Goal: Communication & Community: Answer question/provide support

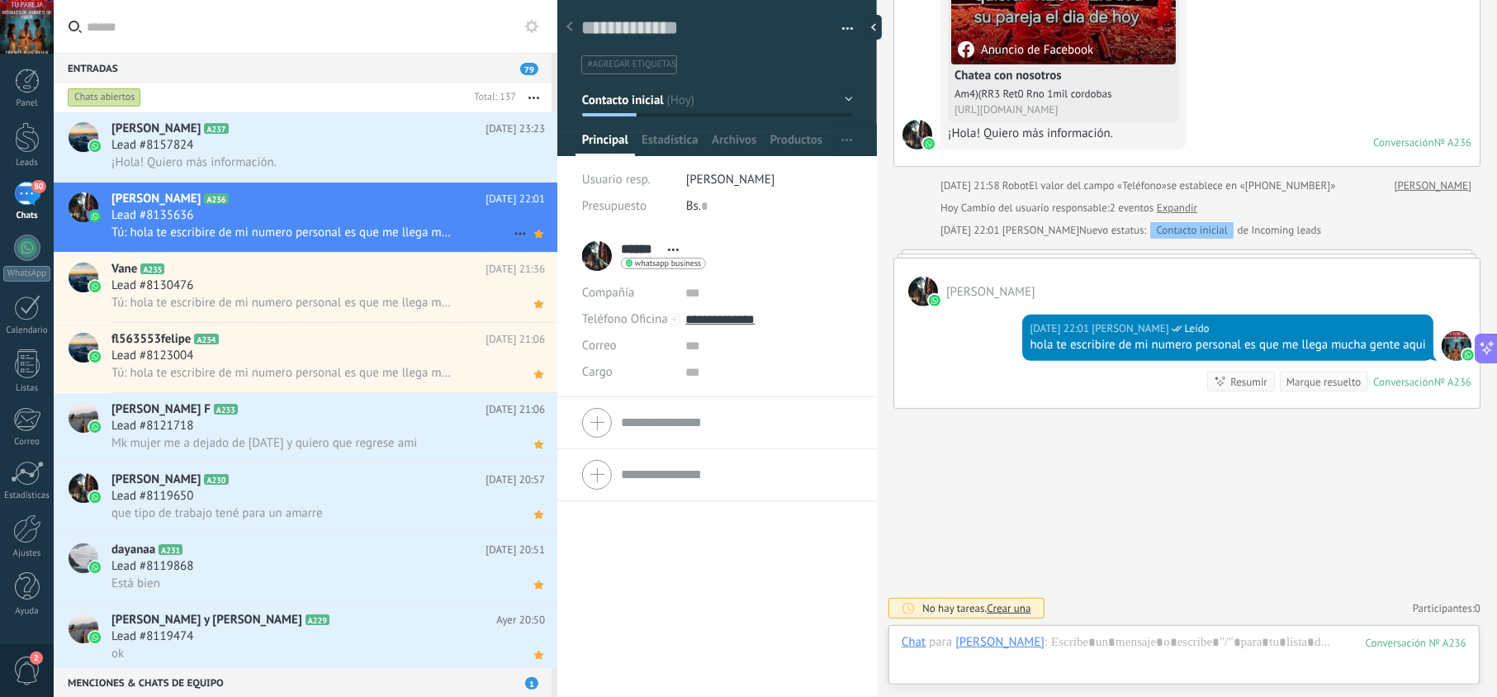
click at [419, 224] on div "Tú: hola te escribire de mi numero personal es que me llega mucha gente aqui" at bounding box center [327, 232] width 433 height 17
drag, startPoint x: 1058, startPoint y: 335, endPoint x: 1037, endPoint y: 337, distance: 21.5
click at [1037, 337] on div "hola te escribire de mi numero personal es que me llega mucha gente aqui" at bounding box center [1228, 345] width 396 height 17
click at [1044, 348] on div "hola te escribire de mi numero personal es que me llega mucha gente aqui" at bounding box center [1228, 345] width 396 height 17
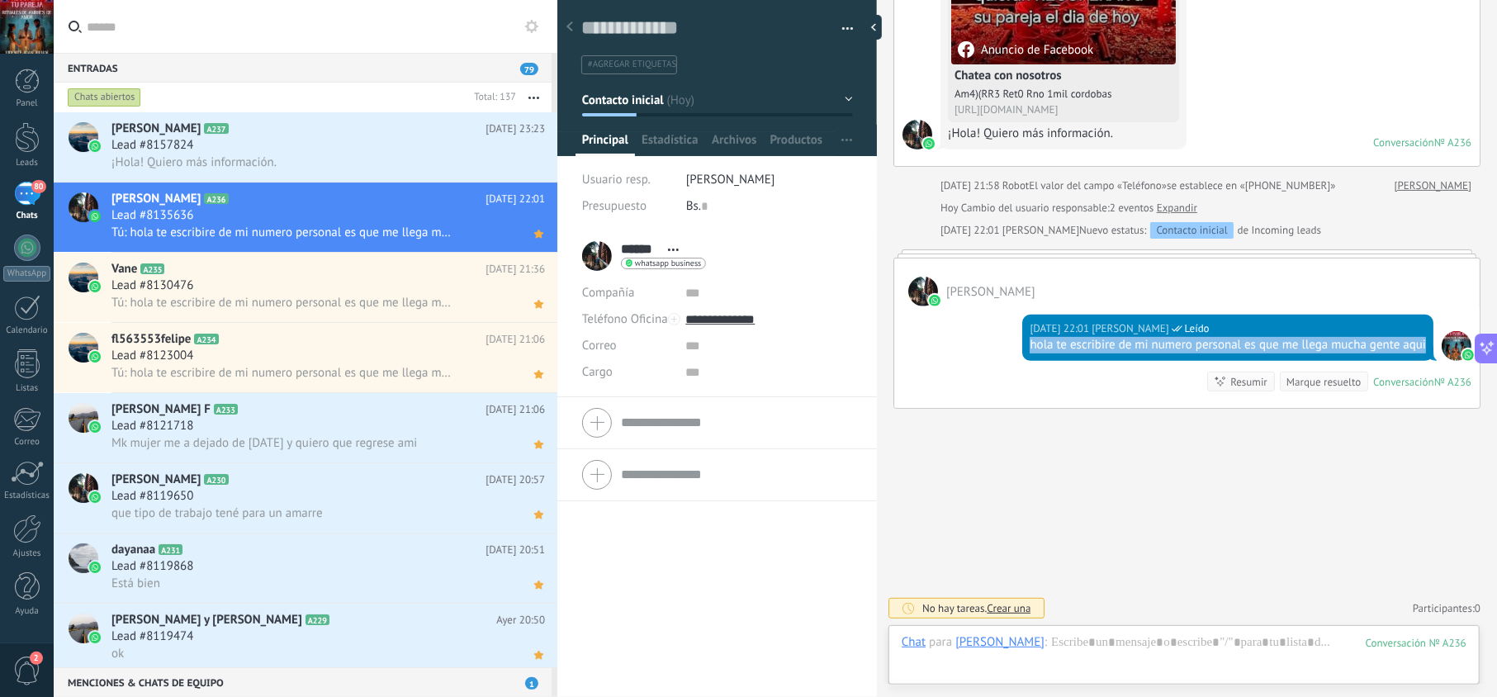
drag, startPoint x: 1049, startPoint y: 341, endPoint x: 1024, endPoint y: 334, distance: 25.9
click at [1024, 334] on div "[DATE] 22:01 [PERSON_NAME] Leído hola te escribire de mi numero personal es que…" at bounding box center [1227, 338] width 411 height 46
copy div "hola te escribire de mi numero personal es que me llega mucha gente aqui"
click at [340, 155] on div "¡Hola! Quiero más información." at bounding box center [327, 162] width 433 height 17
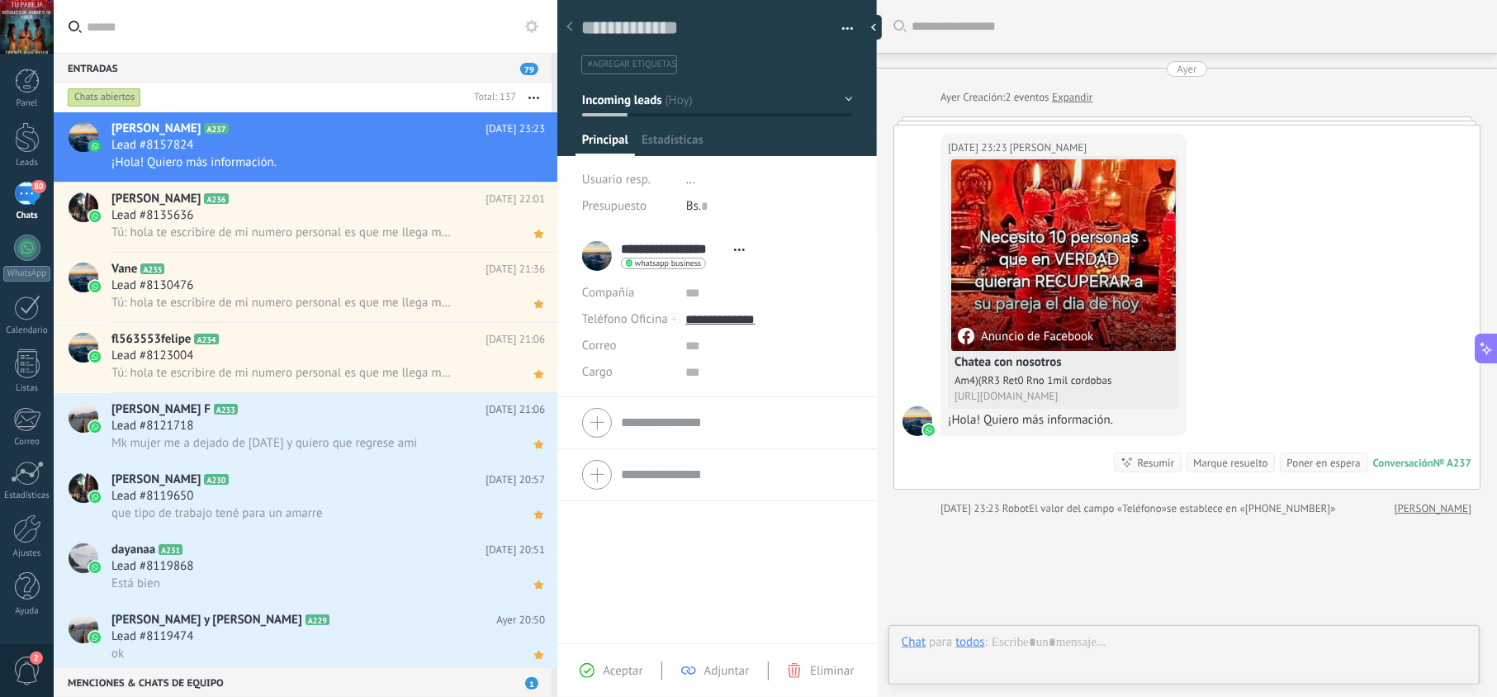
scroll to position [110, 0]
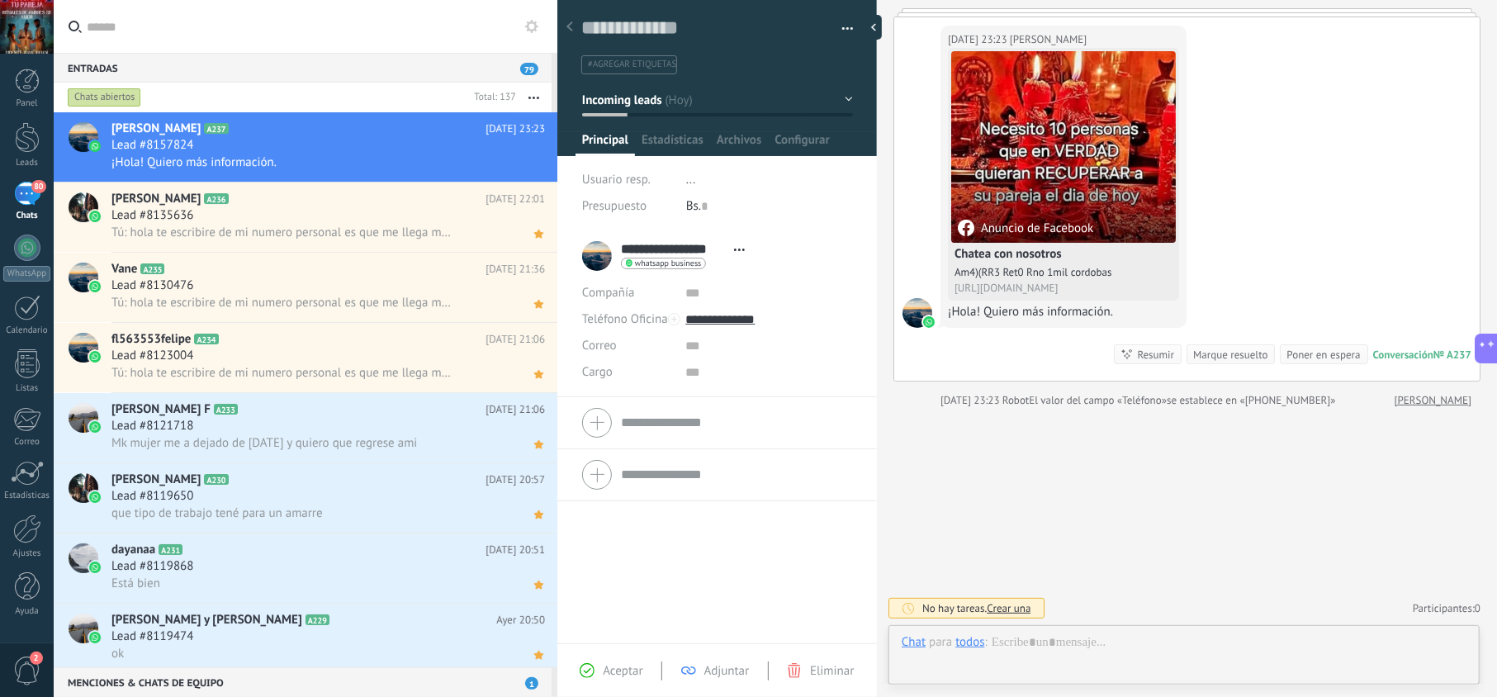
drag, startPoint x: 602, startPoint y: 664, endPoint x: 634, endPoint y: 660, distance: 32.4
click at [604, 664] on span "Aceptar" at bounding box center [623, 671] width 40 height 16
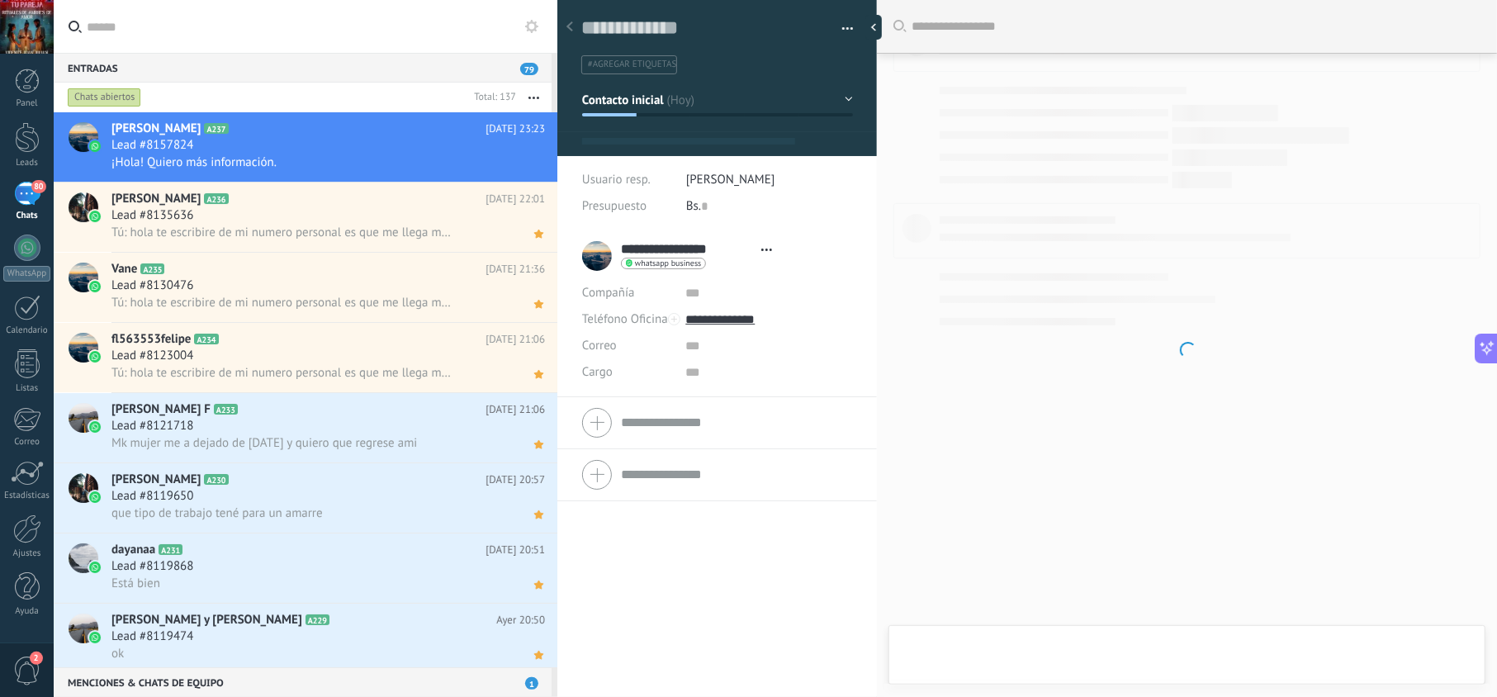
type textarea "**********"
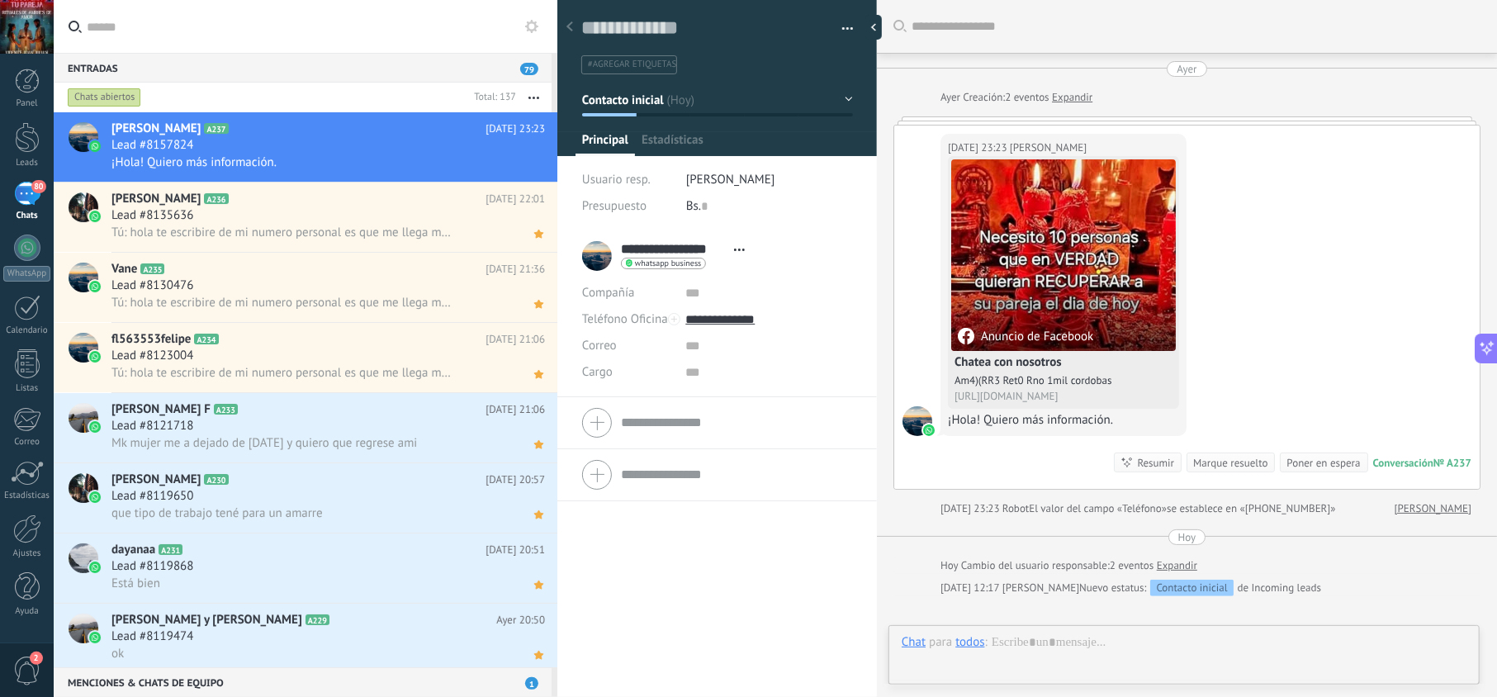
scroll to position [24, 0]
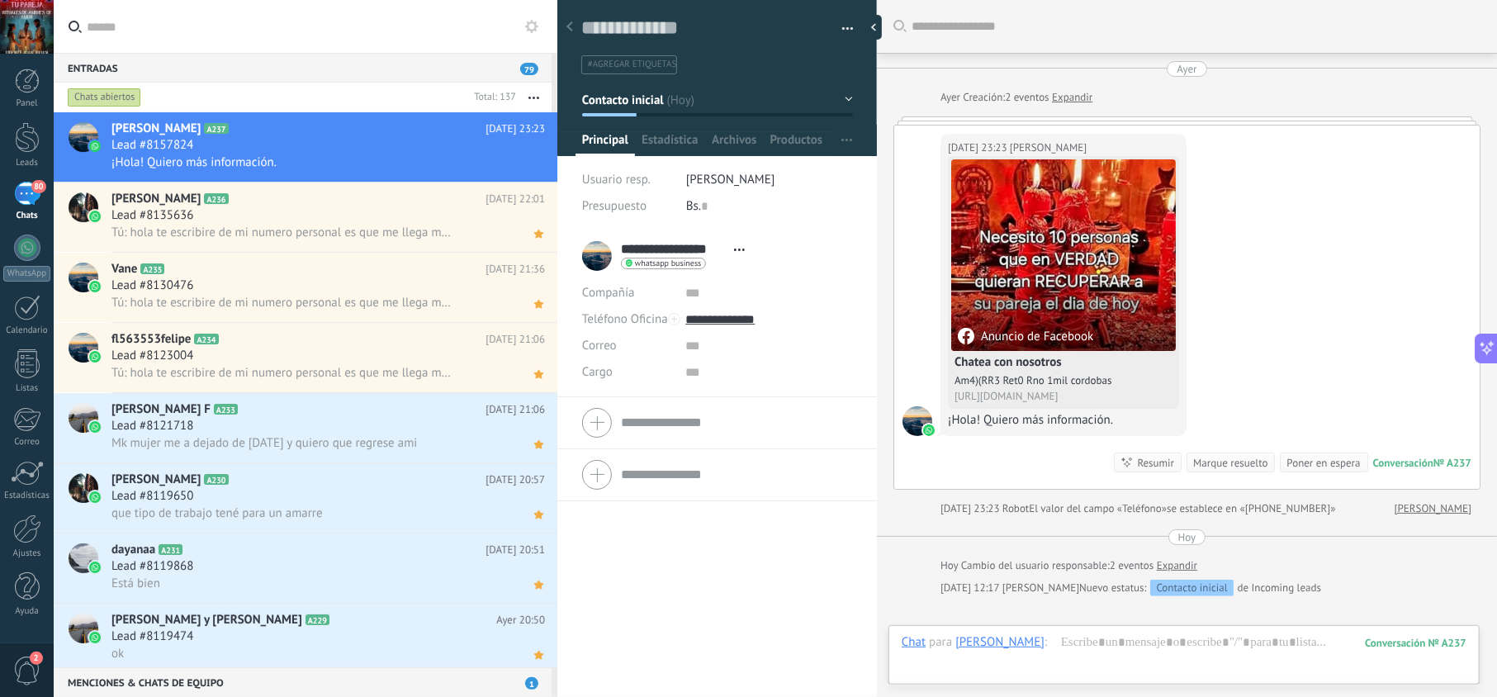
click at [1094, 635] on div at bounding box center [1184, 659] width 565 height 50
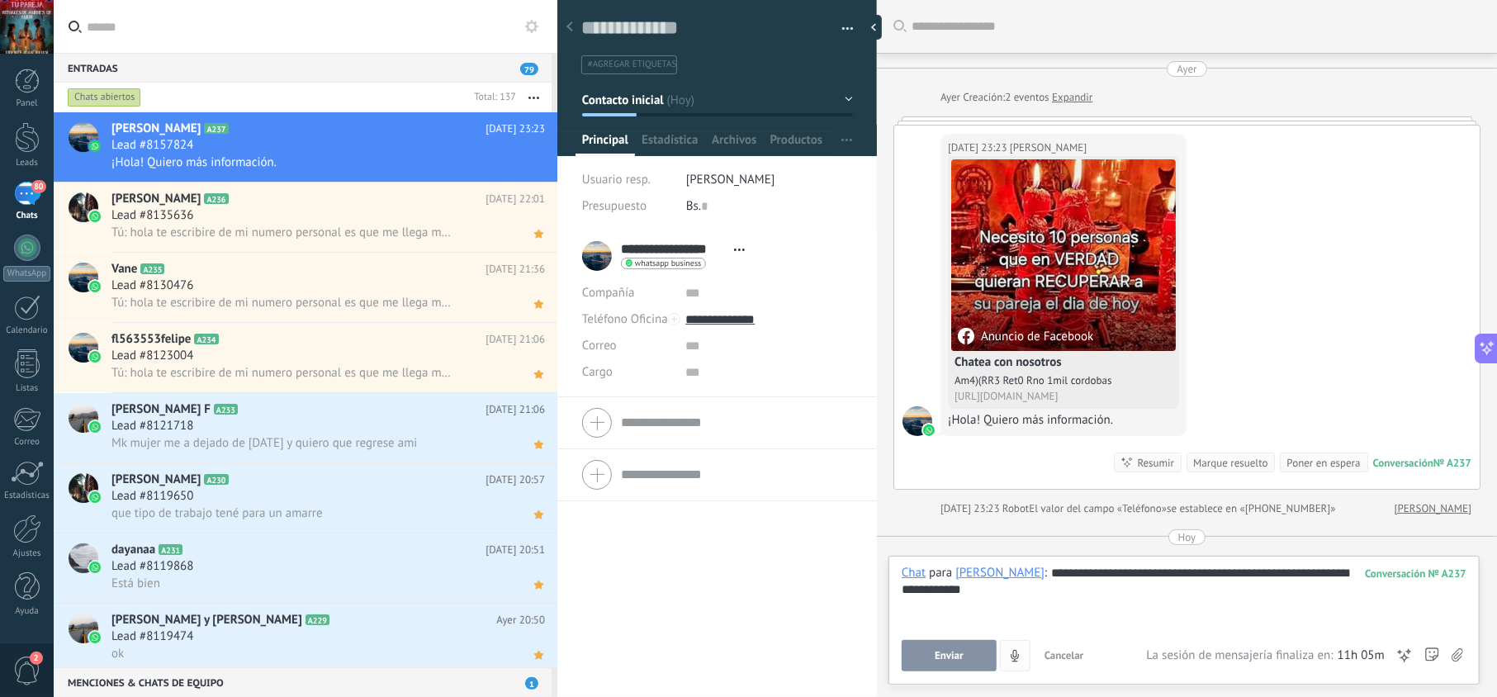
click at [968, 656] on button "Enviar" at bounding box center [949, 655] width 95 height 31
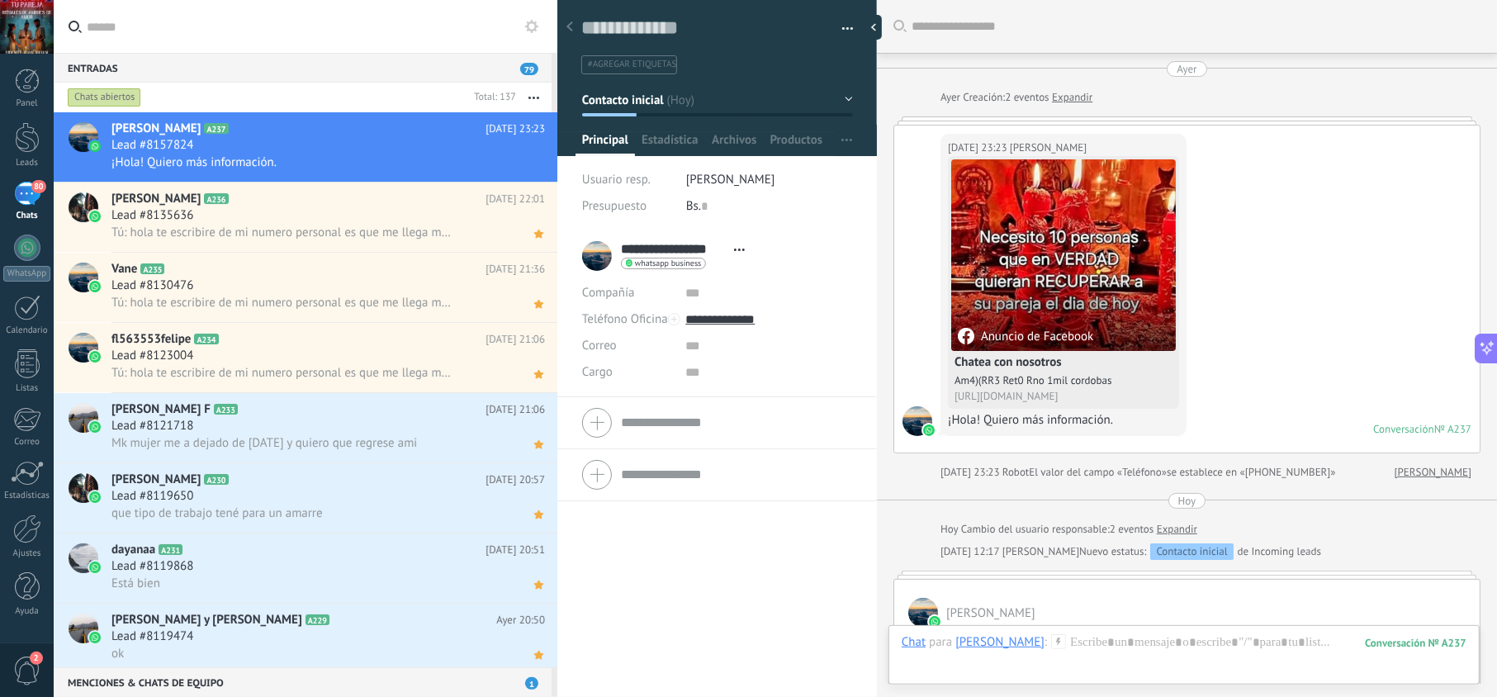
scroll to position [143, 0]
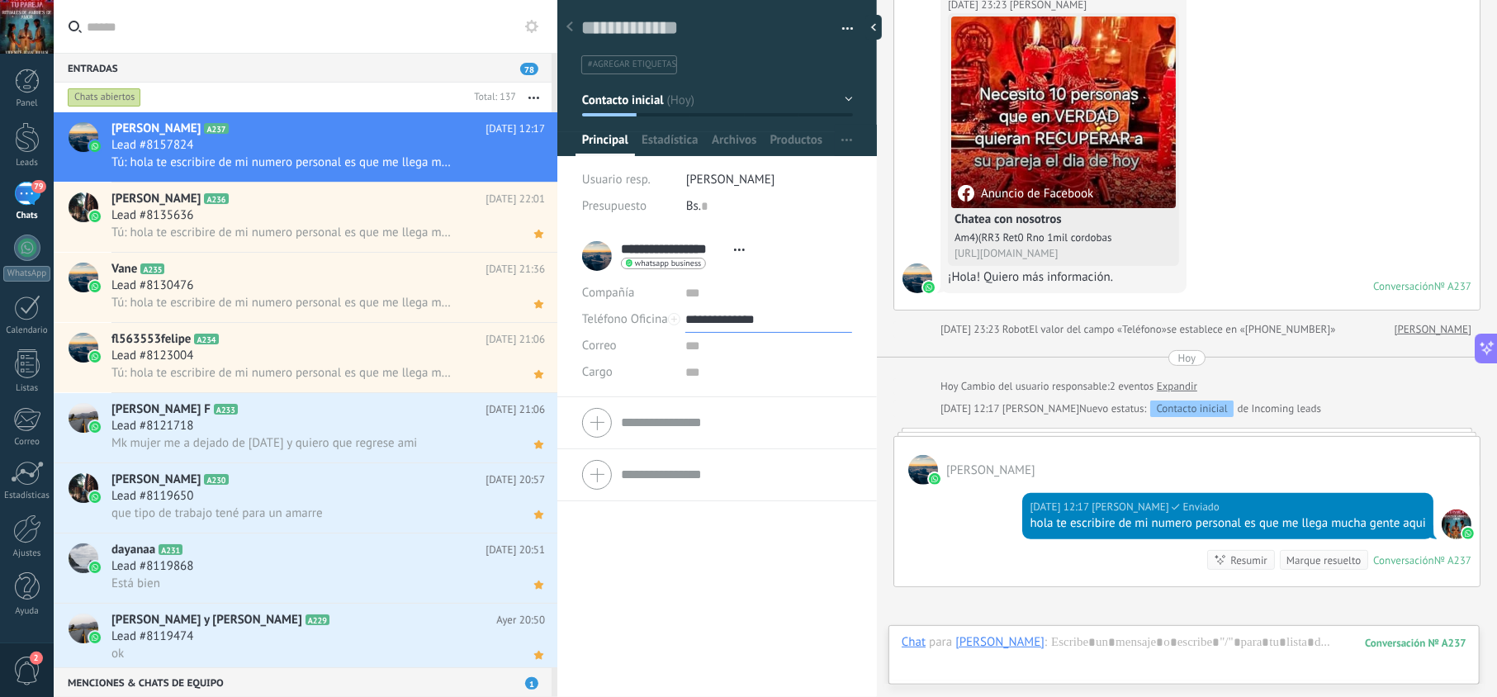
click at [755, 314] on input "**********" at bounding box center [768, 319] width 166 height 26
type input "**********"
click at [748, 408] on div "Copiar" at bounding box center [768, 404] width 164 height 28
click at [530, 167] on icon at bounding box center [538, 164] width 17 height 20
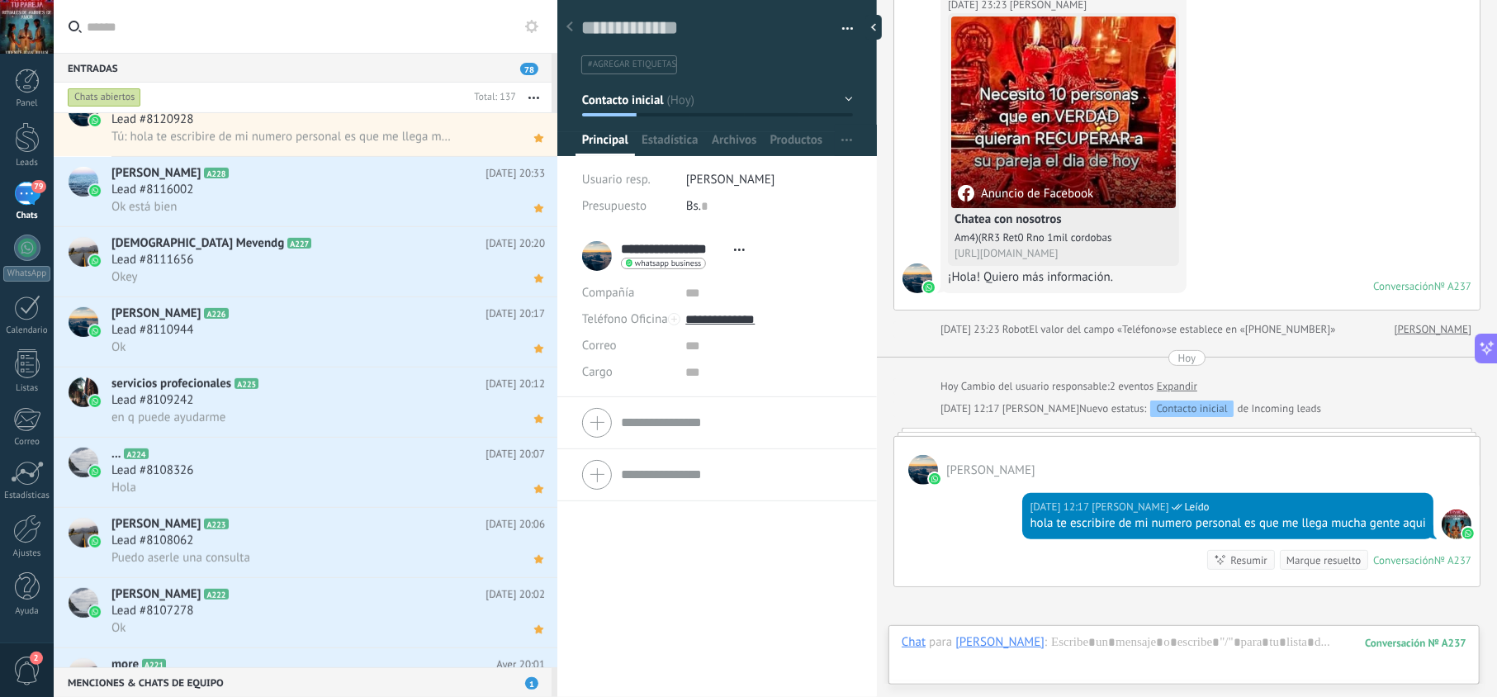
scroll to position [0, 0]
